Goal: Transaction & Acquisition: Purchase product/service

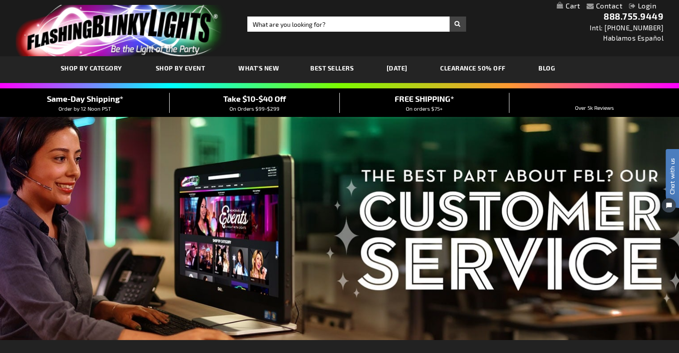
click at [275, 97] on span "Take $10-$40 Off" at bounding box center [254, 99] width 63 height 10
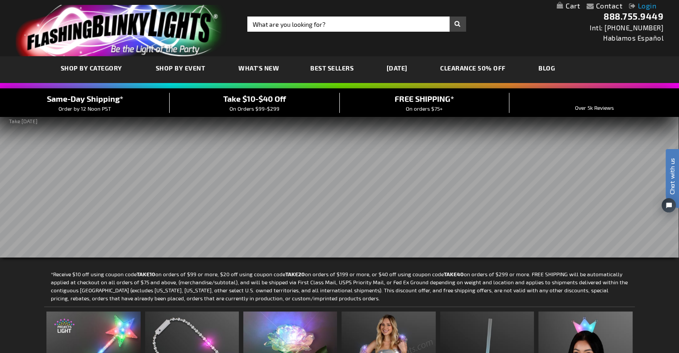
click at [645, 2] on link "Login" at bounding box center [642, 5] width 27 height 8
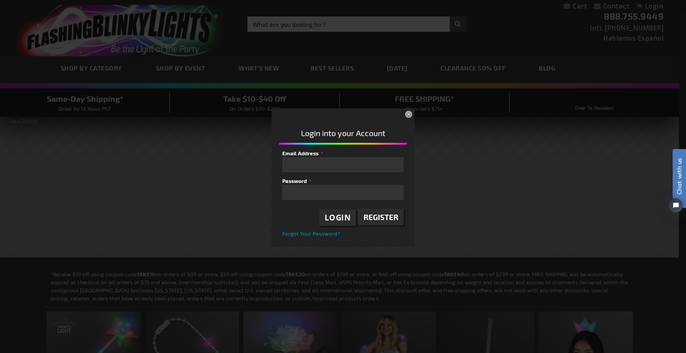
click at [282, 157] on div at bounding box center [282, 157] width 0 height 0
type input "orders@ropesparkequipment.com"
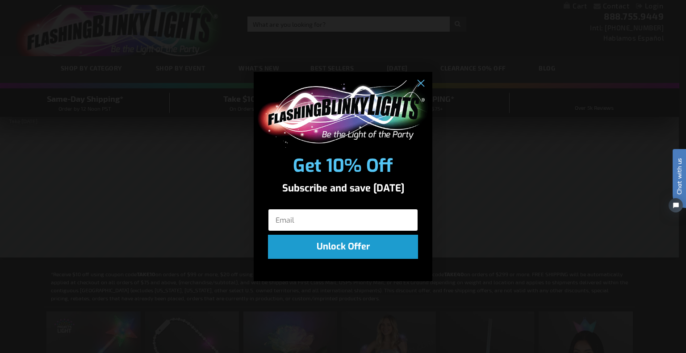
click at [342, 219] on input "Email" at bounding box center [343, 220] width 150 height 22
click at [418, 79] on circle "Close dialog" at bounding box center [420, 83] width 15 height 15
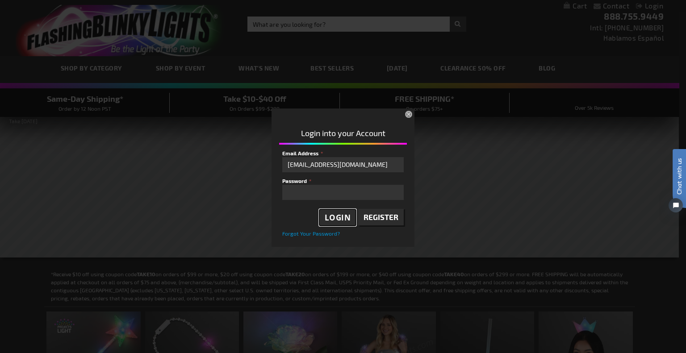
click at [345, 216] on span "Login" at bounding box center [338, 217] width 26 height 10
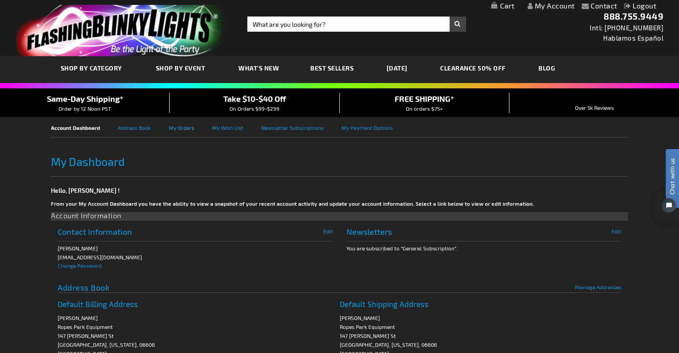
click at [191, 128] on link "My Orders" at bounding box center [190, 127] width 43 height 20
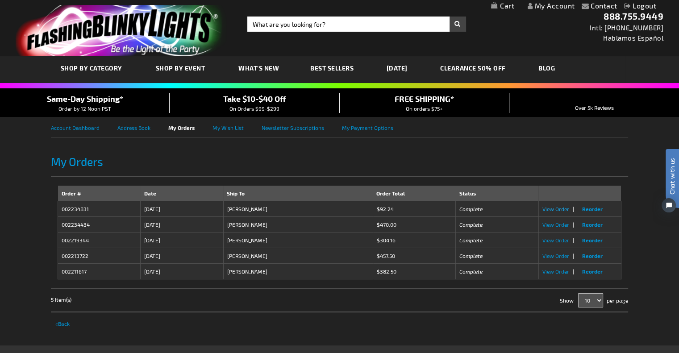
click at [559, 210] on span "View Order" at bounding box center [555, 209] width 27 height 6
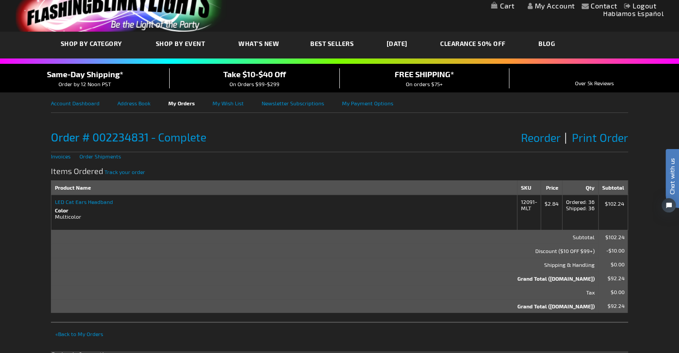
click at [80, 204] on strong "LED Cat Ears Headband" at bounding box center [284, 202] width 458 height 6
click at [93, 202] on strong "LED Cat Ears Headband" at bounding box center [284, 202] width 458 height 6
drag, startPoint x: 533, startPoint y: 208, endPoint x: 520, endPoint y: 201, distance: 13.8
click at [520, 201] on td "12091-MLT" at bounding box center [529, 212] width 24 height 35
copy td "12091-MLT"
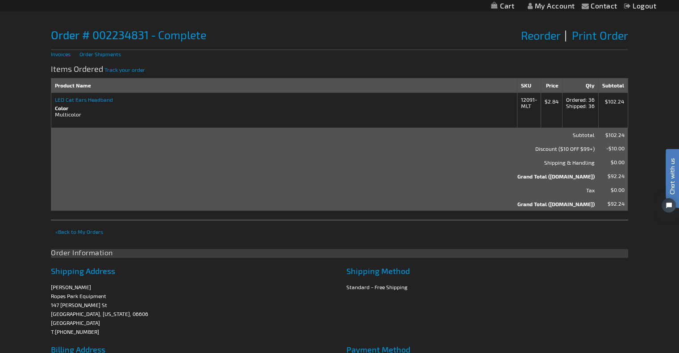
scroll to position [107, 0]
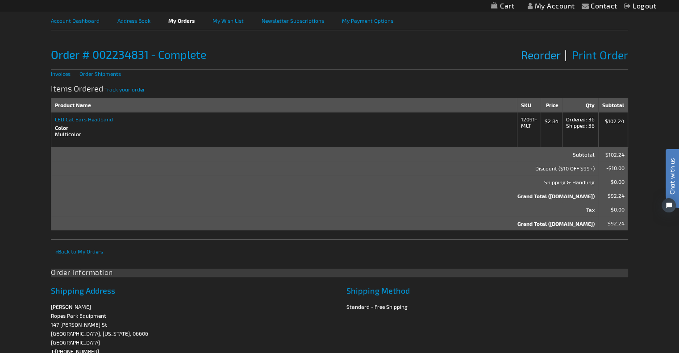
click at [552, 55] on span "Reorder" at bounding box center [540, 54] width 39 height 13
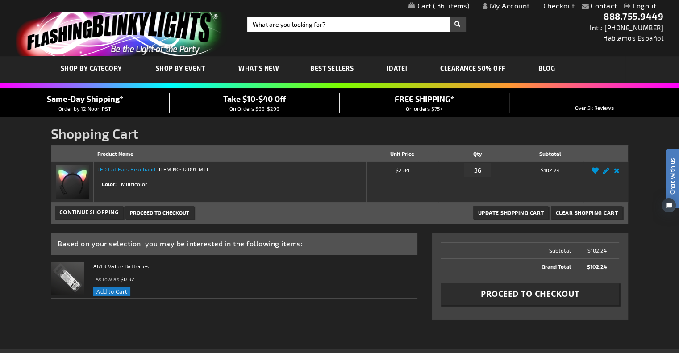
click at [139, 169] on link "LED Cat Ears Headband" at bounding box center [126, 169] width 58 height 6
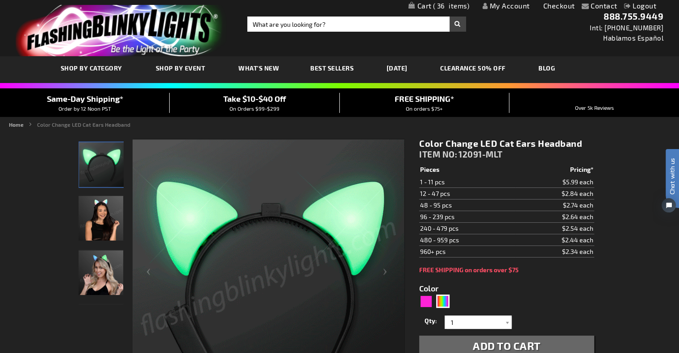
click at [553, 8] on link "Checkout" at bounding box center [559, 5] width 32 height 8
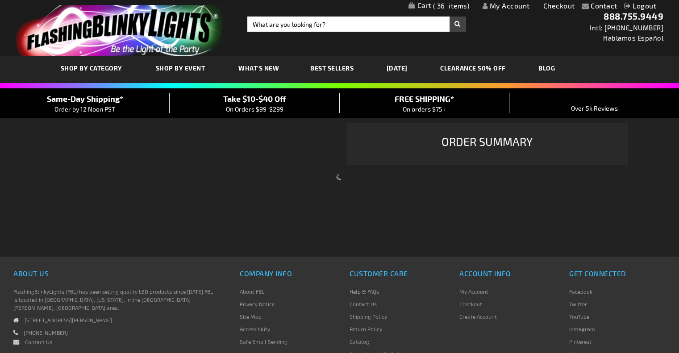
click at [454, 4] on span "36" at bounding box center [451, 6] width 37 height 8
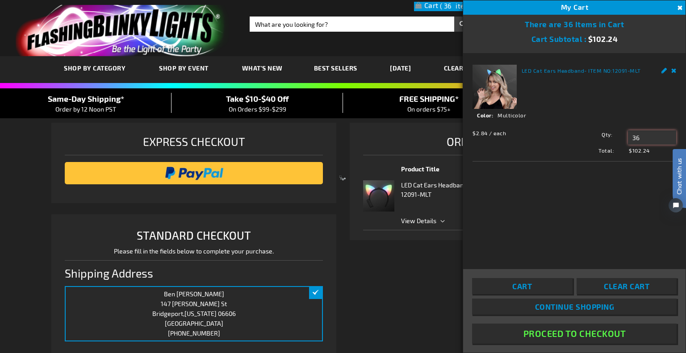
drag, startPoint x: 646, startPoint y: 137, endPoint x: 606, endPoint y: 141, distance: 40.0
click at [606, 141] on div "Qty 36 Update" at bounding box center [620, 137] width 112 height 14
type input "60"
click at [655, 155] on span "Update" at bounding box center [647, 154] width 21 height 6
click at [541, 221] on div "LED Cat Ears Headband - ITEM NO: 12091-MLT See Details Options Details Color Mu…" at bounding box center [574, 155] width 222 height 204
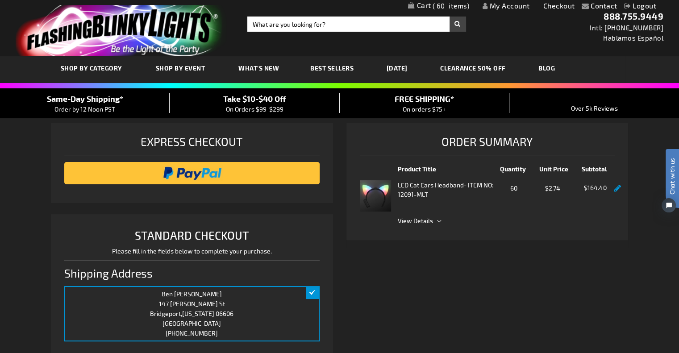
click at [422, 5] on link "My Cart 60 60 items" at bounding box center [439, 6] width 62 height 9
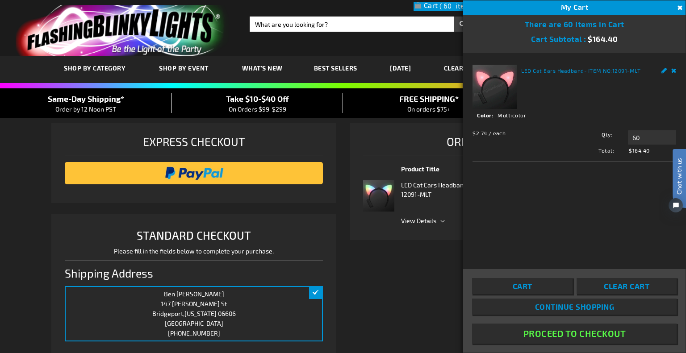
click at [533, 69] on link "LED Cat Ears Headband" at bounding box center [552, 70] width 63 height 6
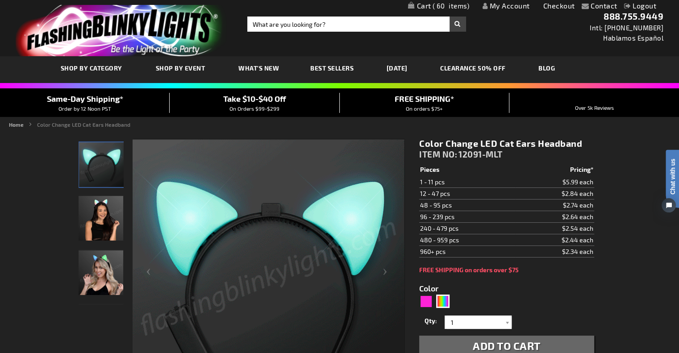
click at [505, 8] on link "My Account" at bounding box center [506, 5] width 47 height 8
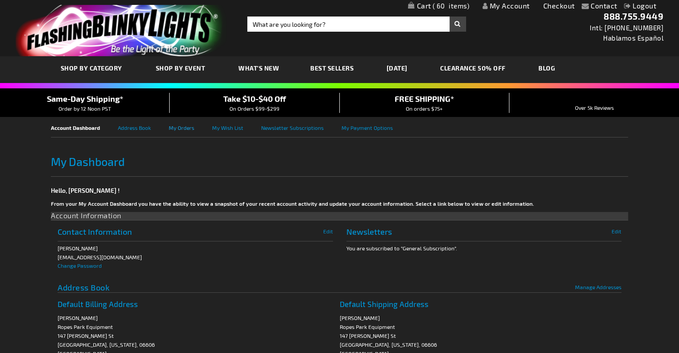
click at [183, 124] on link "My Orders" at bounding box center [190, 127] width 43 height 20
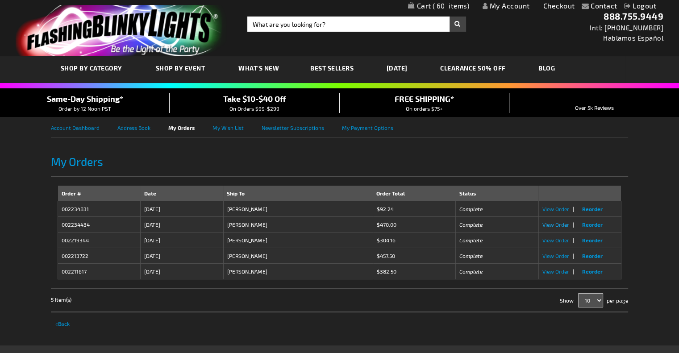
click at [561, 222] on span "View Order" at bounding box center [555, 224] width 27 height 6
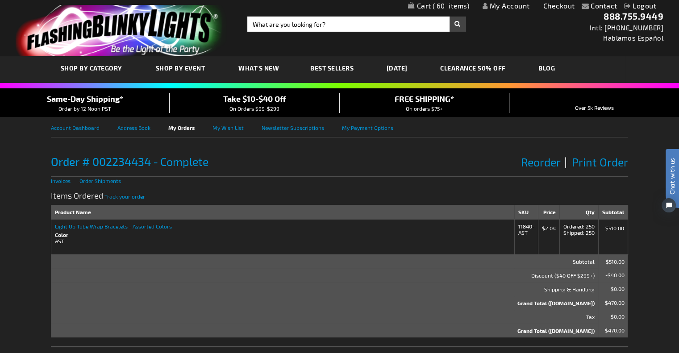
drag, startPoint x: 527, startPoint y: 233, endPoint x: 516, endPoint y: 226, distance: 12.0
click at [516, 226] on td "11840-AST" at bounding box center [526, 236] width 24 height 35
copy td "11840-AST"
click at [327, 25] on input "Search" at bounding box center [356, 24] width 219 height 15
paste input "11840-AST"
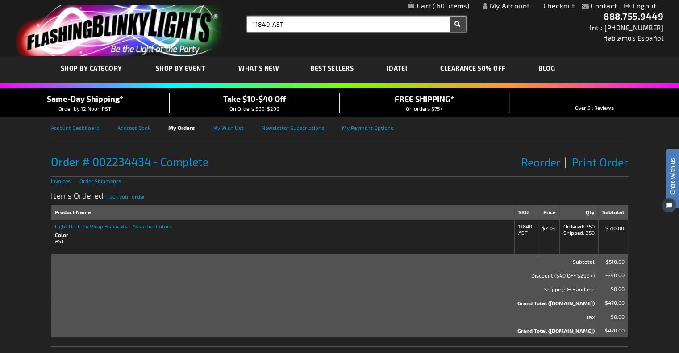
type input "11840-AST"
click at [449, 17] on button "Search" at bounding box center [457, 24] width 17 height 15
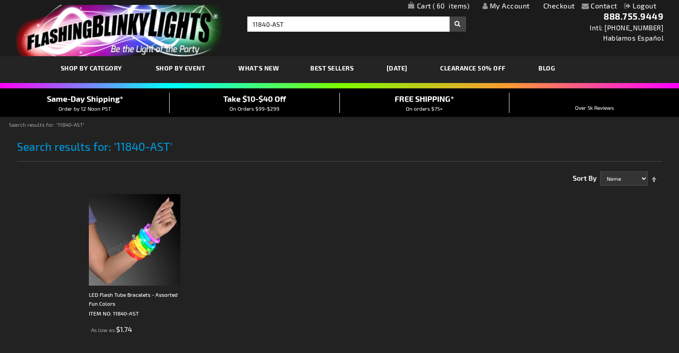
click at [139, 250] on img at bounding box center [135, 240] width 92 height 92
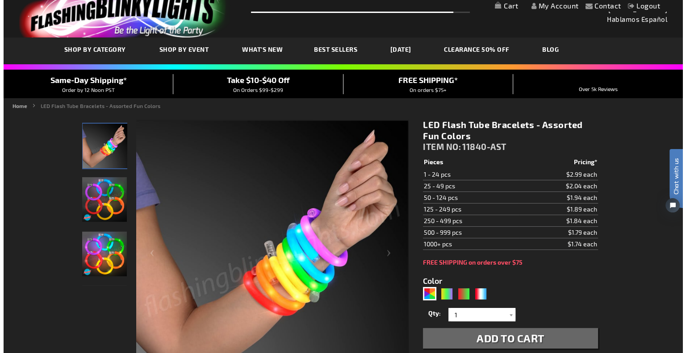
scroll to position [19, 0]
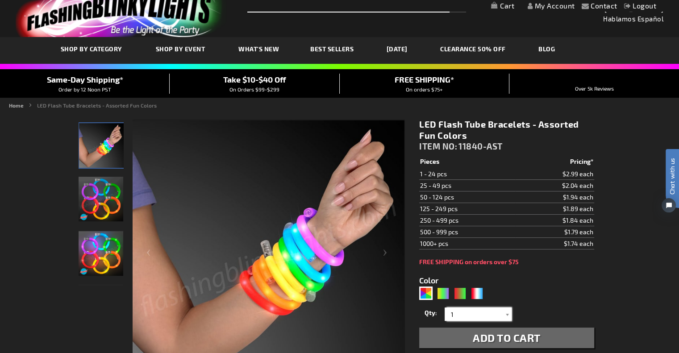
click at [464, 308] on input "1" at bounding box center [479, 314] width 65 height 13
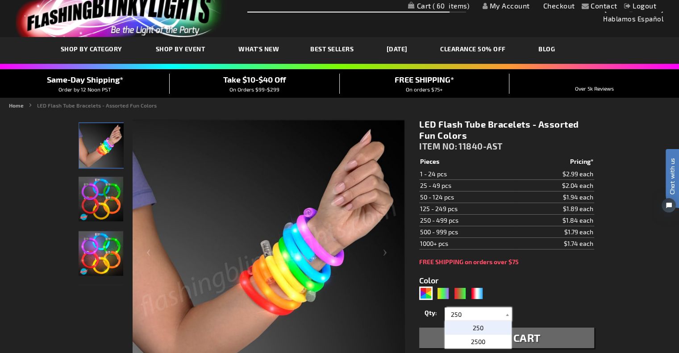
type input "250"
click at [534, 339] on span "Add to Cart" at bounding box center [507, 337] width 68 height 13
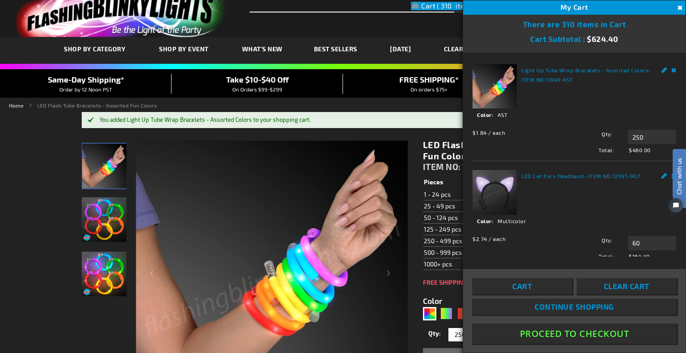
click at [528, 173] on link "LED Cat Ears Headband" at bounding box center [552, 176] width 63 height 6
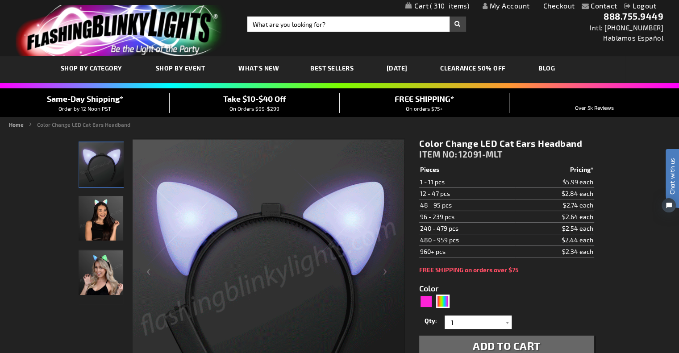
click at [437, 4] on span "310" at bounding box center [449, 6] width 39 height 8
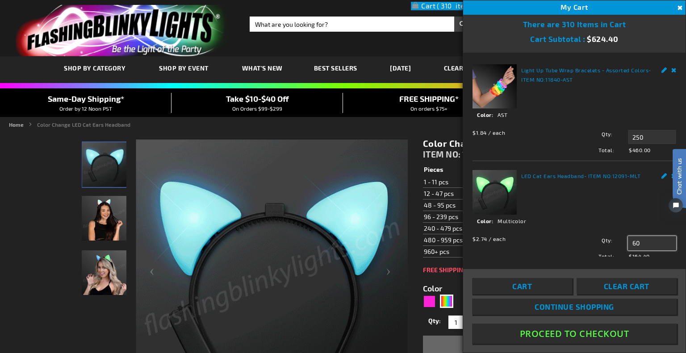
drag, startPoint x: 647, startPoint y: 242, endPoint x: 590, endPoint y: 244, distance: 57.2
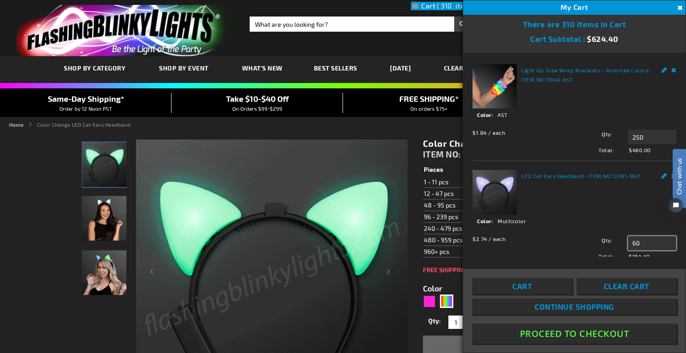
click at [590, 244] on div "Qty 60 Update" at bounding box center [620, 243] width 112 height 14
type input "96"
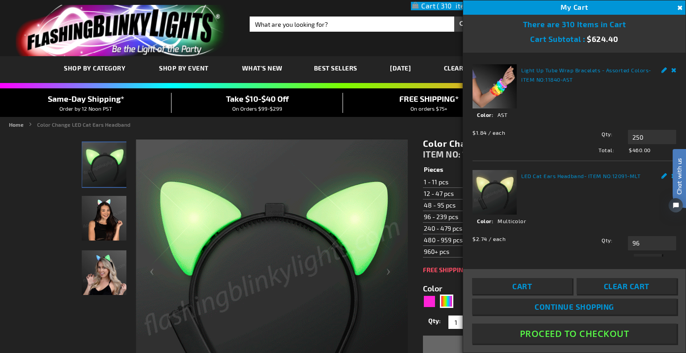
scroll to position [7, 0]
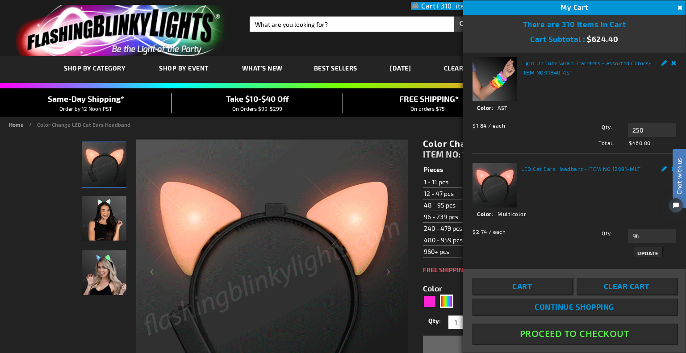
click at [637, 250] on span "Update" at bounding box center [647, 253] width 21 height 6
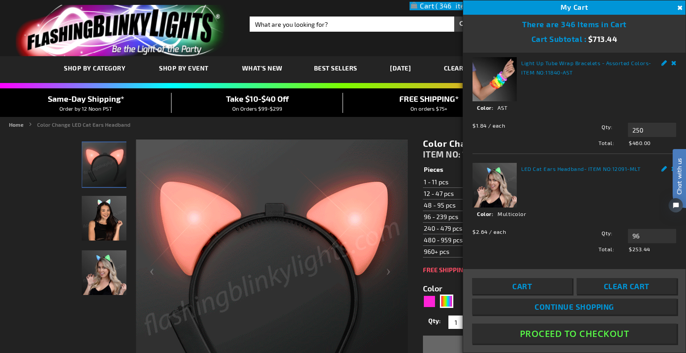
scroll to position [0, 0]
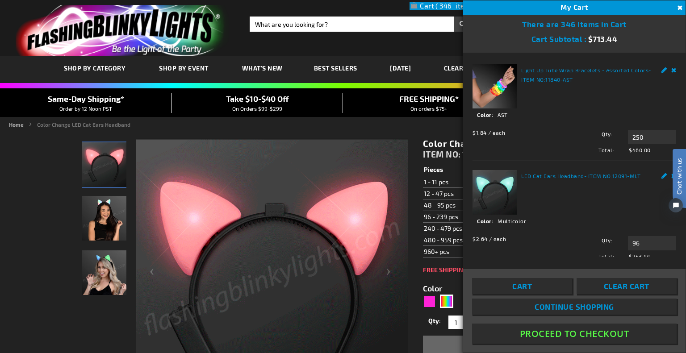
click at [529, 286] on span "Cart" at bounding box center [522, 286] width 20 height 9
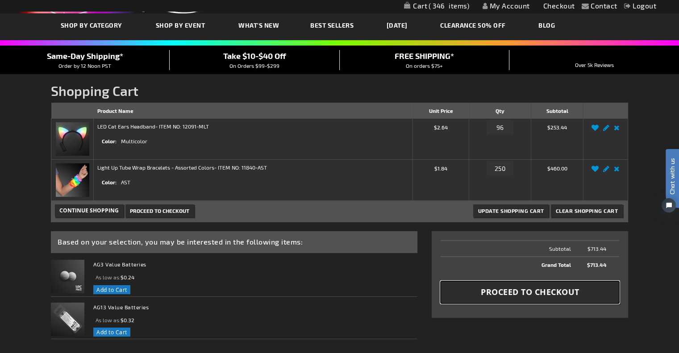
click at [539, 291] on span "Proceed to Checkout" at bounding box center [530, 292] width 99 height 11
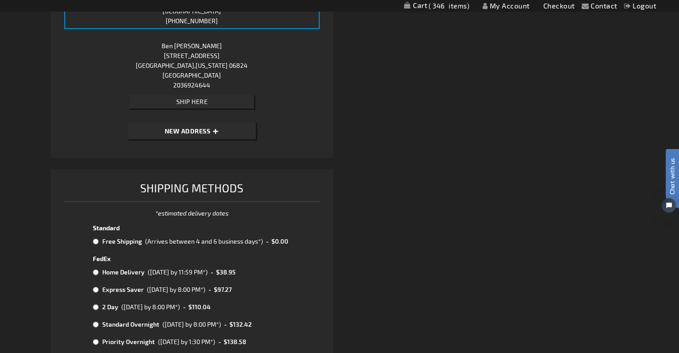
scroll to position [314, 0]
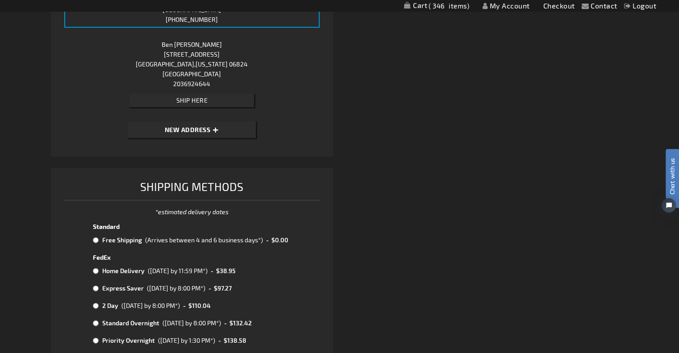
click at [271, 237] on span "$0.00" at bounding box center [279, 240] width 18 height 8
radio input "true"
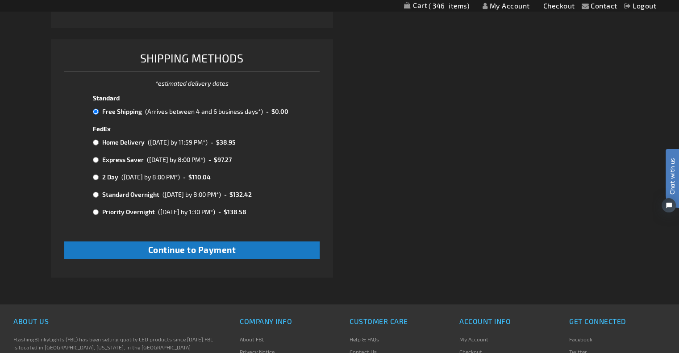
scroll to position [444, 0]
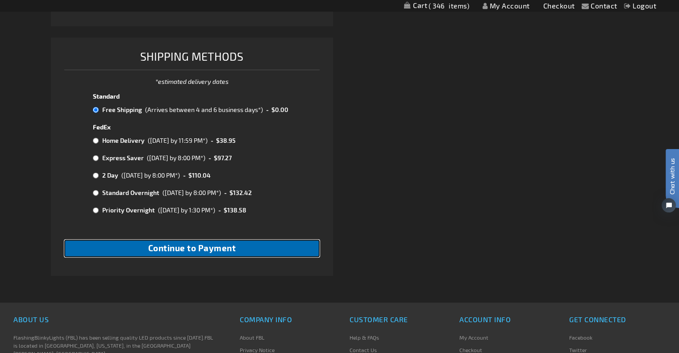
click at [287, 257] on button "Continue to Payment" at bounding box center [191, 248] width 255 height 17
checkbox input "true"
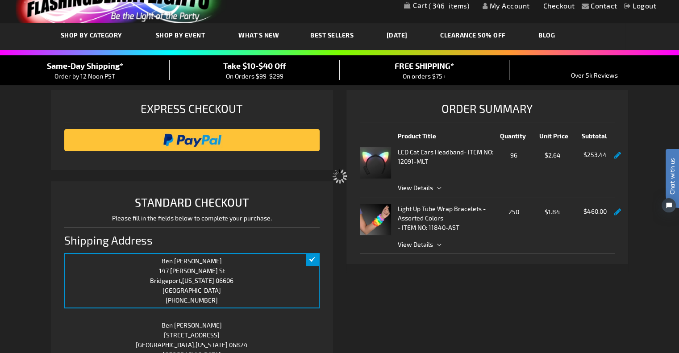
scroll to position [0, 0]
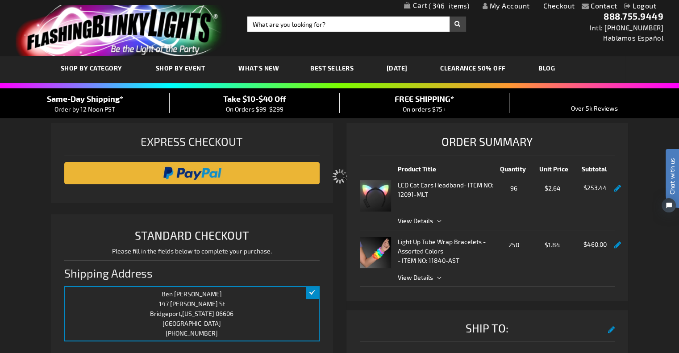
select select "3af2154d6e23d697d48dccb6be94742ec8727802"
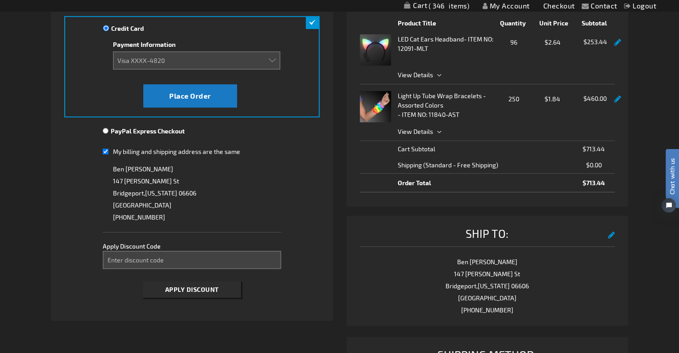
scroll to position [147, 0]
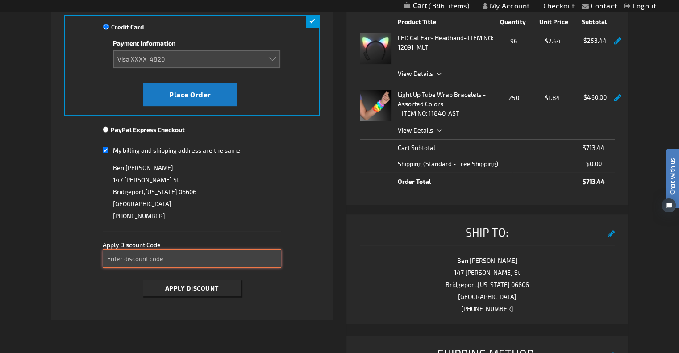
click at [215, 253] on input "Enter discount code" at bounding box center [192, 259] width 179 height 18
type input "Take40"
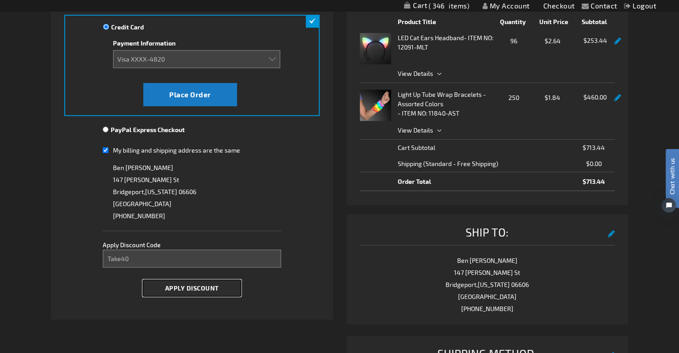
click at [205, 285] on span "Apply Discount" at bounding box center [192, 288] width 54 height 8
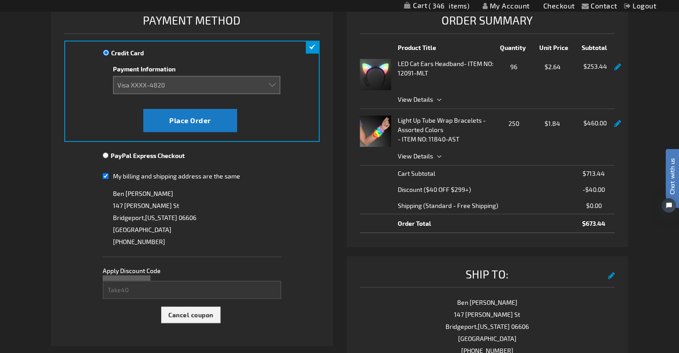
scroll to position [121, 0]
drag, startPoint x: 157, startPoint y: 179, endPoint x: 141, endPoint y: 177, distance: 15.8
click at [150, 179] on span "My billing and shipping address are the same" at bounding box center [176, 177] width 127 height 8
click at [129, 176] on span "My billing and shipping address are the same" at bounding box center [176, 177] width 127 height 8
click at [108, 176] on input "My billing and shipping address are the same" at bounding box center [106, 176] width 6 height 18
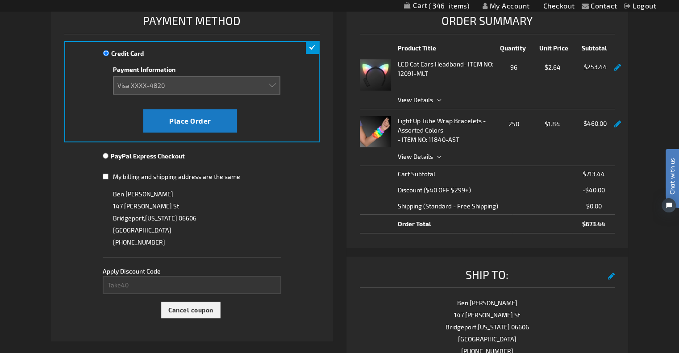
checkbox input "false"
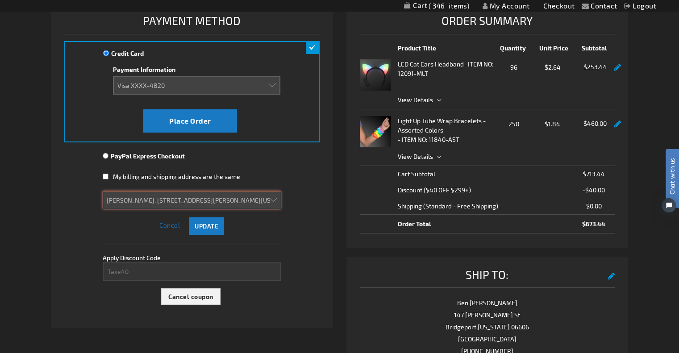
click at [139, 206] on select "Ben Haase, 147 Alice St, Bridgeport, Connecticut 06606, United States Ben Haase…" at bounding box center [192, 200] width 179 height 18
select select
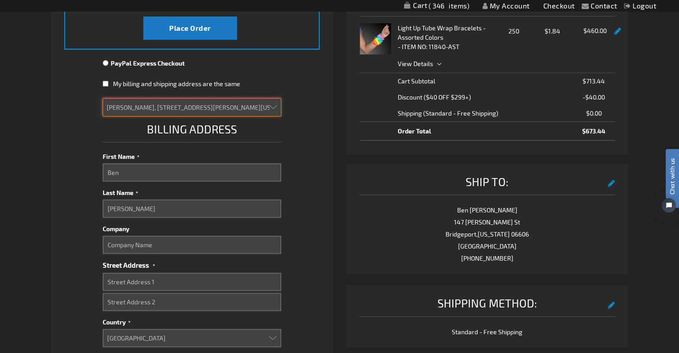
scroll to position [214, 0]
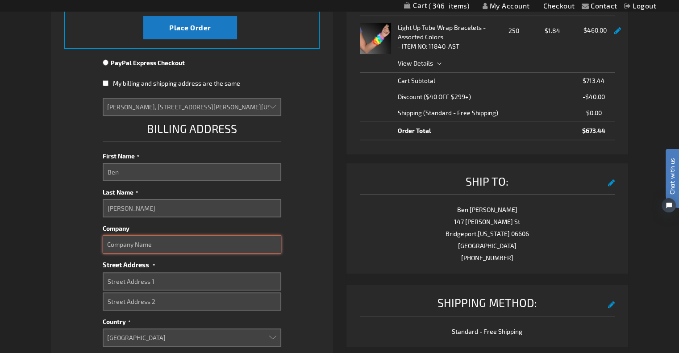
click at [171, 246] on input "Company" at bounding box center [192, 244] width 179 height 18
type input "Ropes Park Equipment"
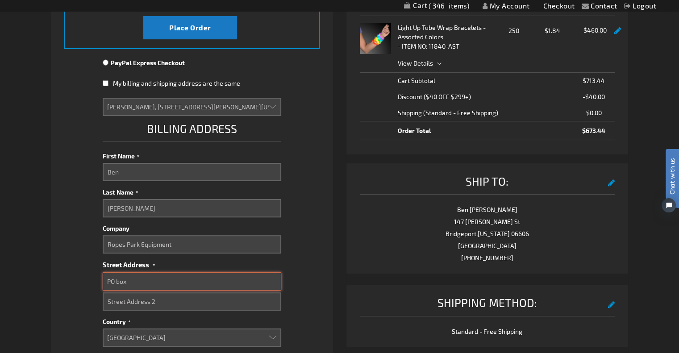
type input "PO Box 3036"
select select "61"
type input "Virginia Beach"
type input "23454"
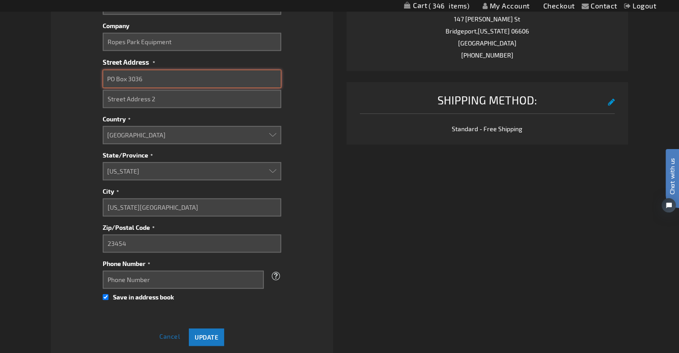
scroll to position [418, 0]
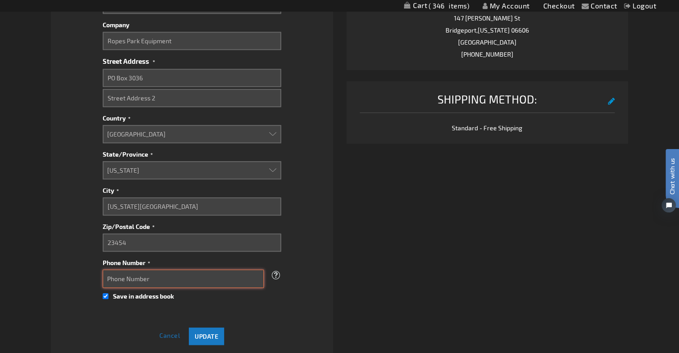
click at [198, 279] on input "Phone Number" at bounding box center [183, 279] width 161 height 18
type input "2036924644"
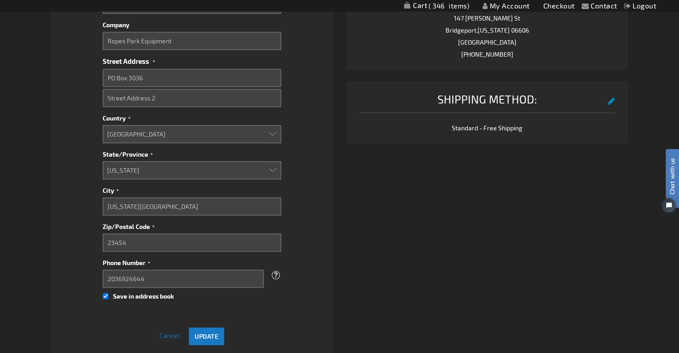
click at [287, 331] on fieldset "Payment Information Payment Method Credit Card Credit Card Information Payment …" at bounding box center [191, 67] width 255 height 705
click at [198, 336] on span "Update" at bounding box center [207, 337] width 24 height 8
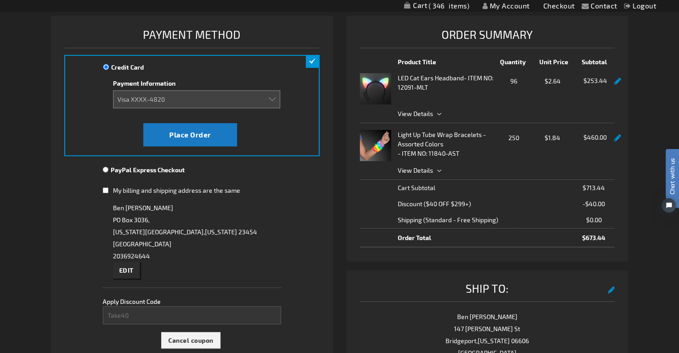
scroll to position [106, 0]
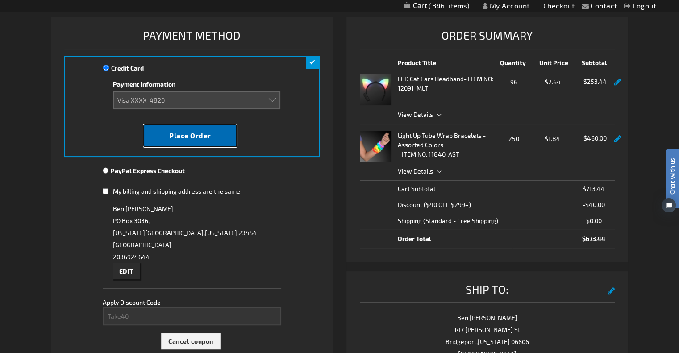
click at [190, 127] on button "Place Order" at bounding box center [190, 135] width 94 height 23
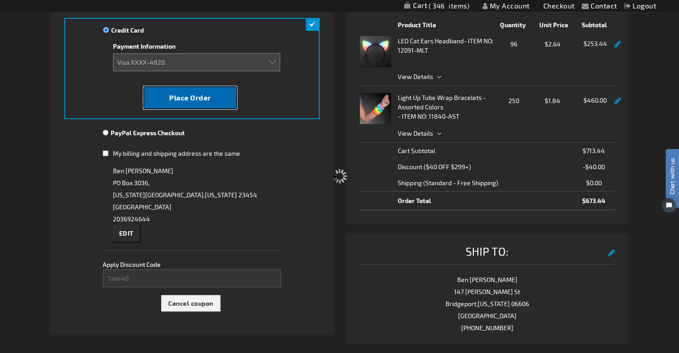
scroll to position [143, 0]
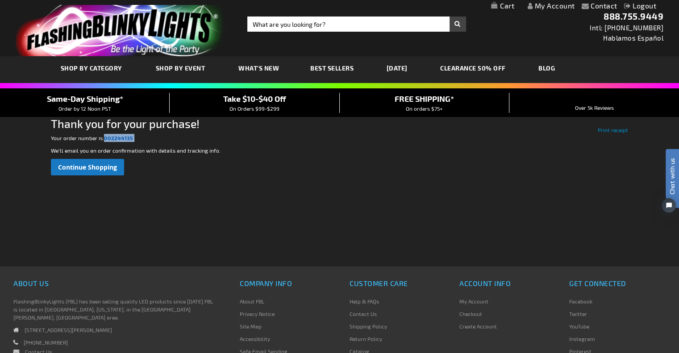
drag, startPoint x: 134, startPoint y: 138, endPoint x: 104, endPoint y: 139, distance: 29.5
click at [104, 139] on p "Your order number is: 002244135 ." at bounding box center [339, 138] width 577 height 8
copy p "002244135 ."
click at [89, 166] on span "Continue Shopping" at bounding box center [87, 167] width 59 height 8
